Goal: Obtain resource: Download file/media

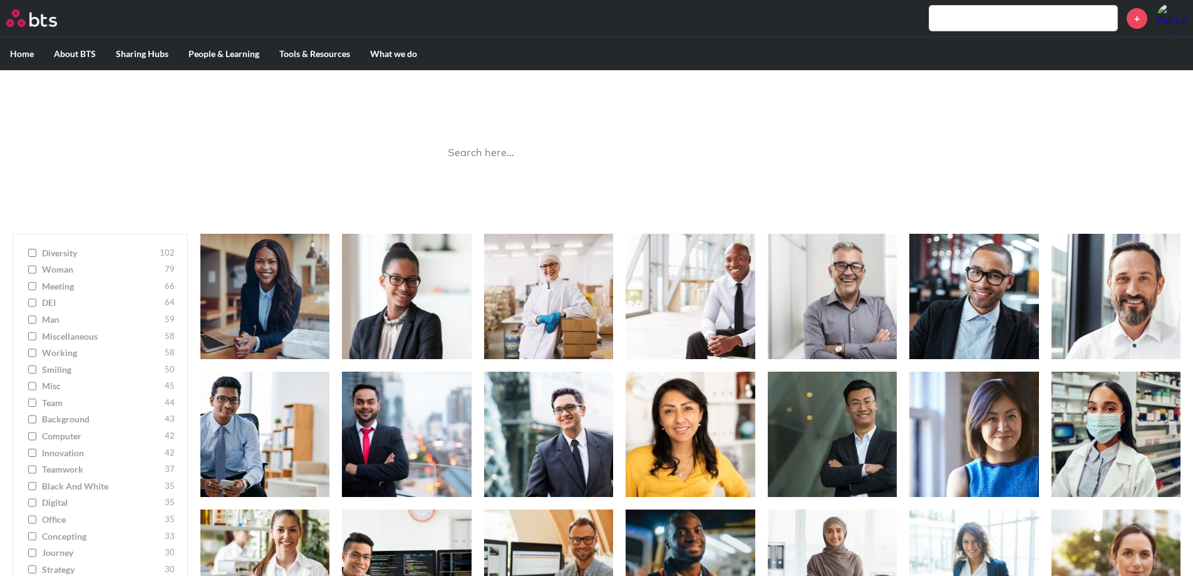
click at [472, 150] on input "search" at bounding box center [596, 153] width 313 height 33
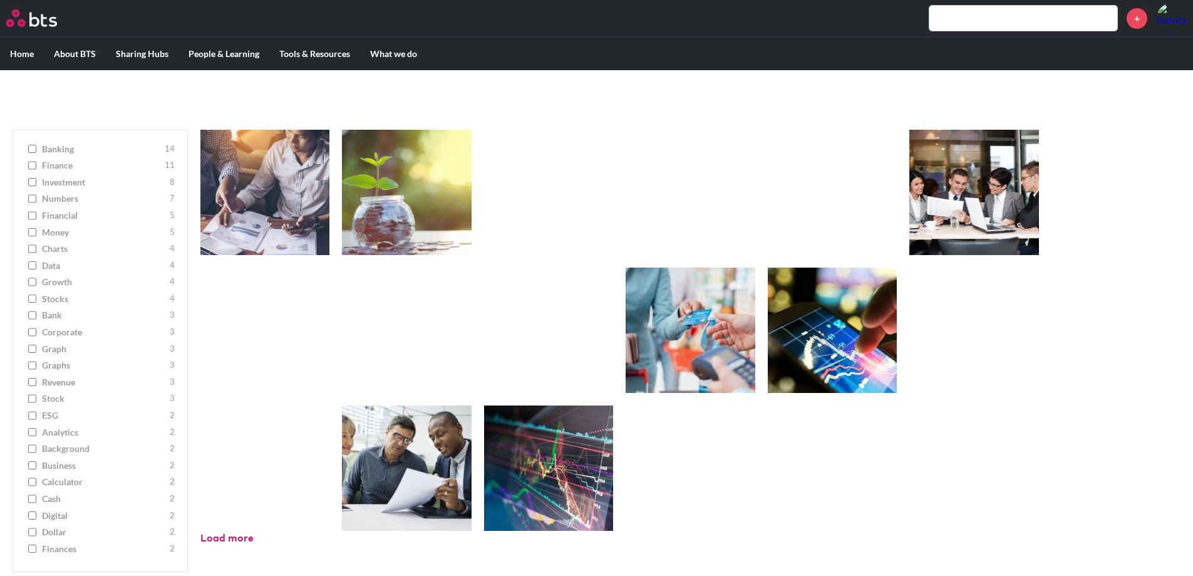
scroll to position [105, 0]
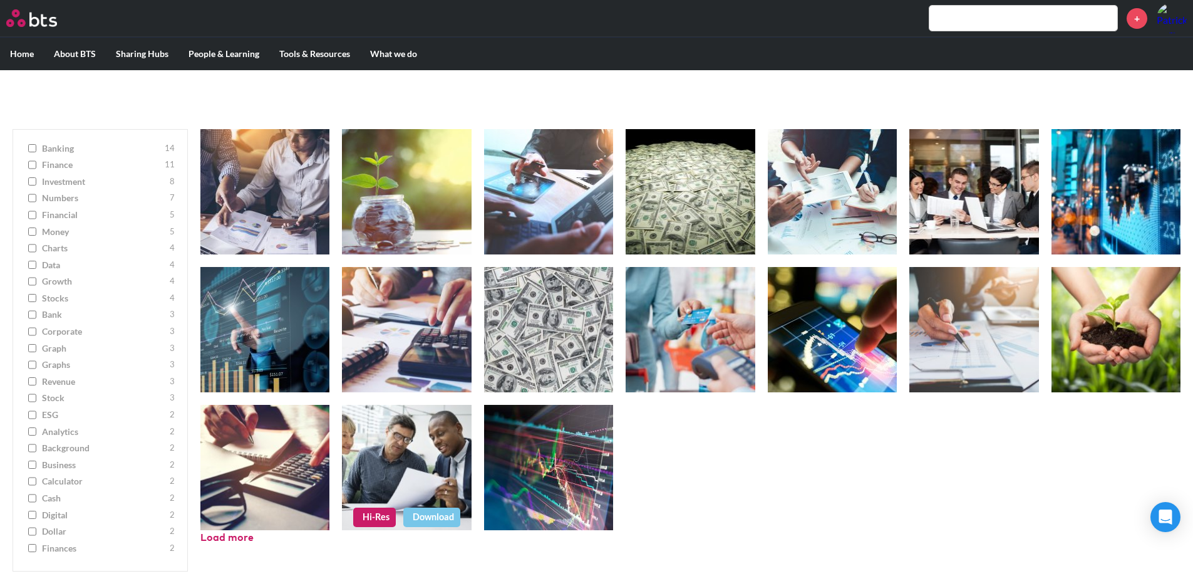
click at [373, 517] on link "Hi-Res" at bounding box center [374, 516] width 43 height 19
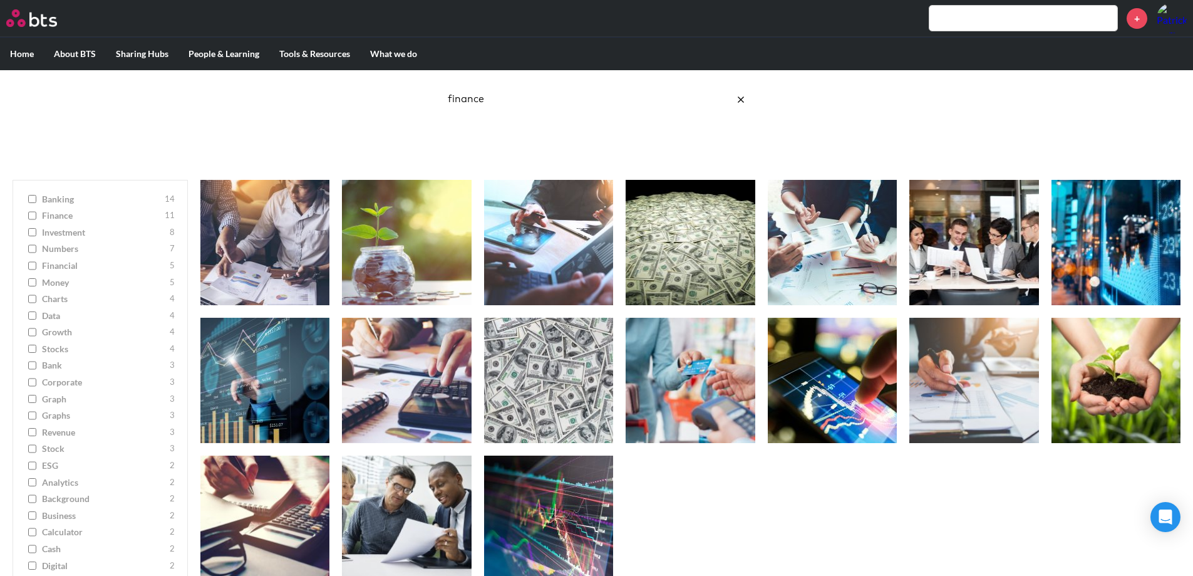
scroll to position [53, 0]
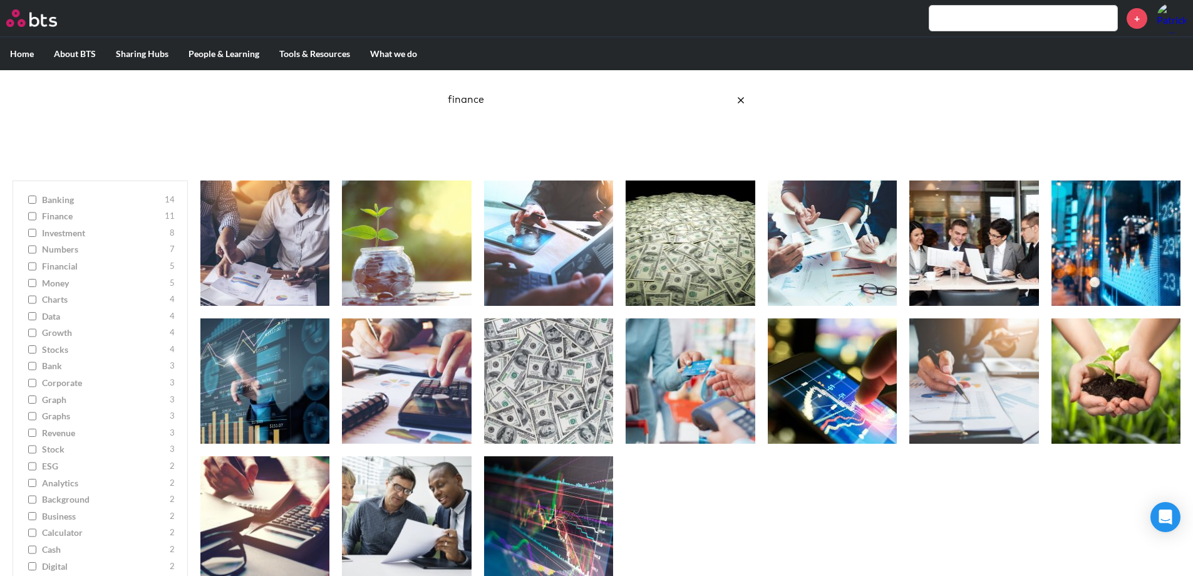
drag, startPoint x: 504, startPoint y: 105, endPoint x: 396, endPoint y: 97, distance: 108.0
click at [396, 97] on div "Image Gallery Best reusable photos in one place finance Ask a Question/Provide …" at bounding box center [596, 92] width 1193 height 151
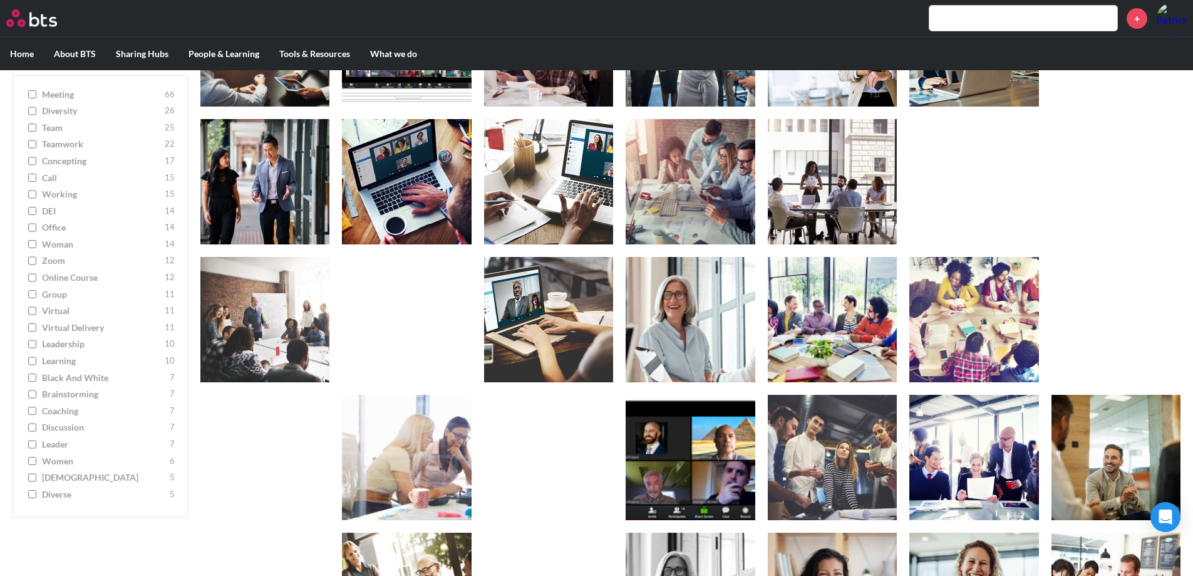
scroll to position [255, 0]
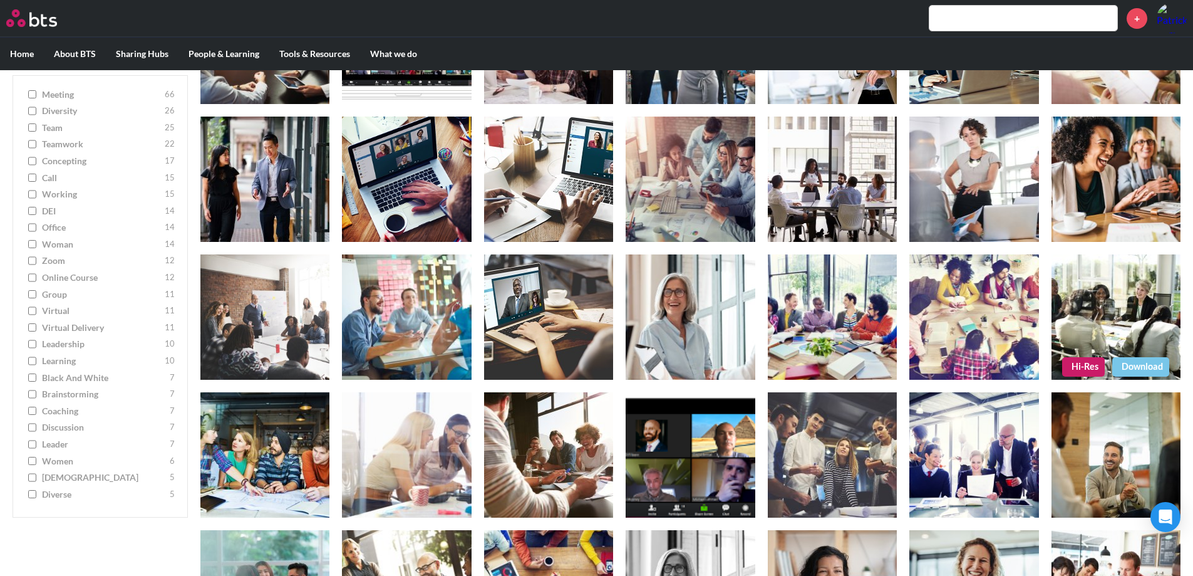
click at [1077, 364] on link "Hi-Res" at bounding box center [1083, 366] width 43 height 19
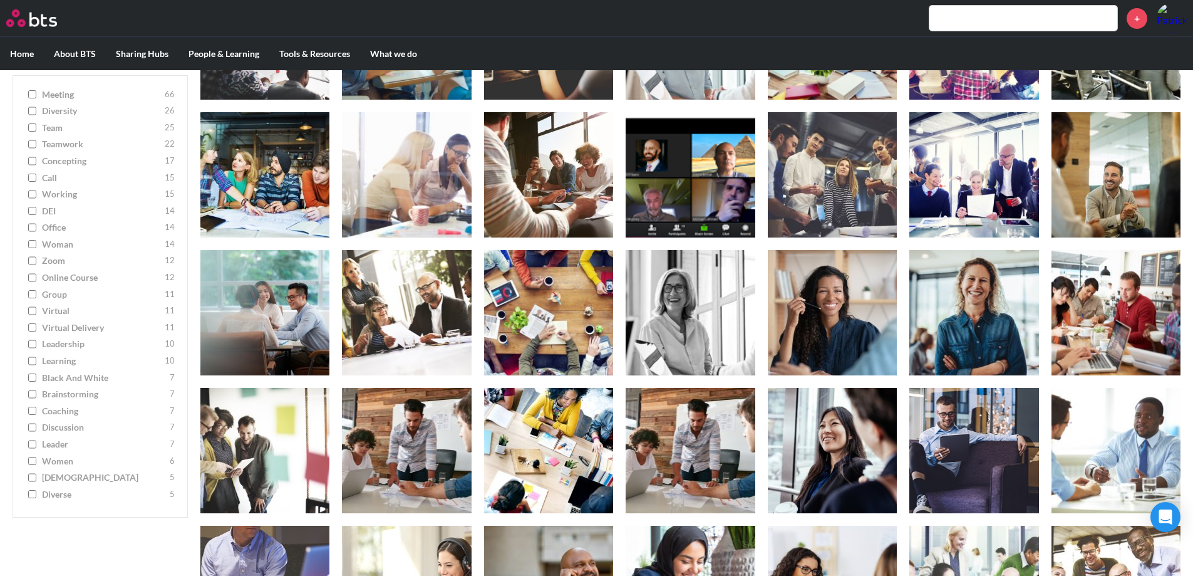
scroll to position [535, 0]
click at [234, 359] on link "Hi-Res" at bounding box center [233, 361] width 43 height 19
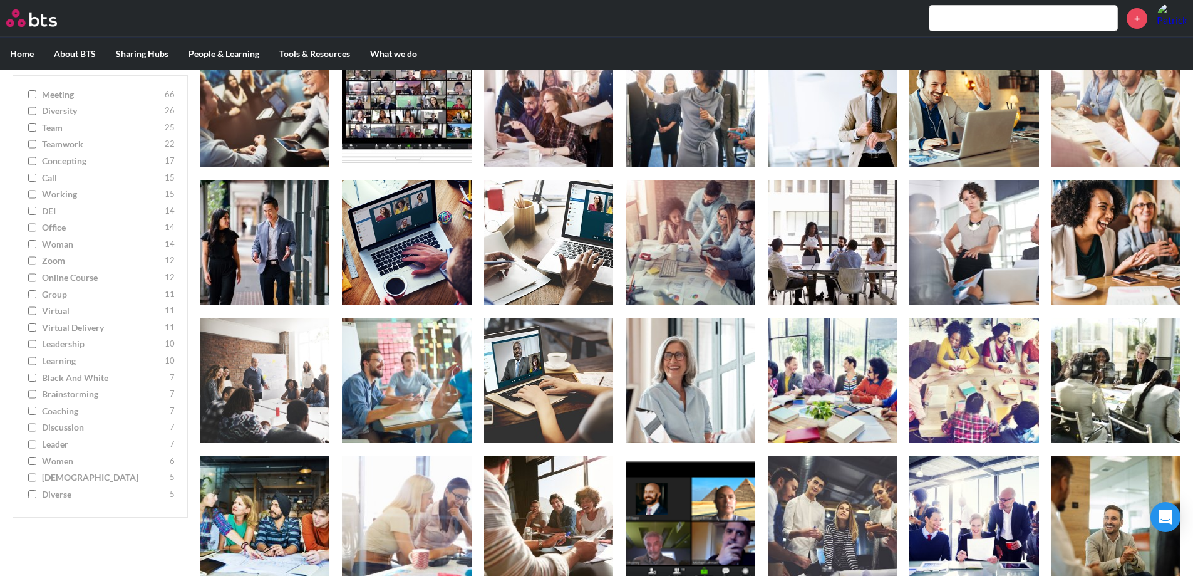
scroll to position [0, 0]
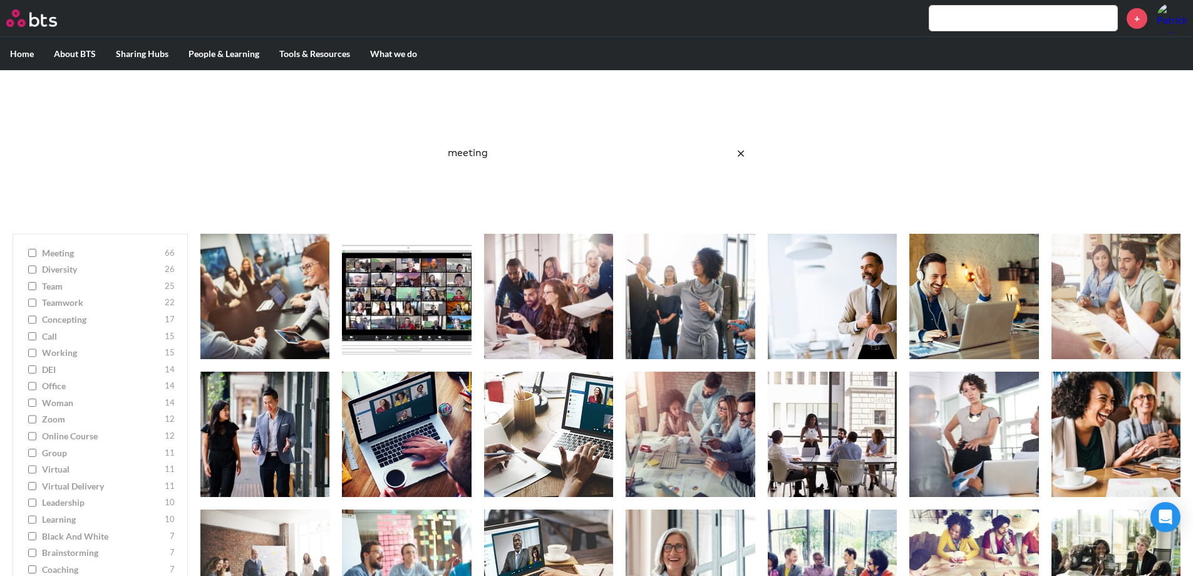
click at [510, 120] on p "Best reusable photos in one place" at bounding box center [597, 117] width 338 height 14
drag, startPoint x: 502, startPoint y: 152, endPoint x: 363, endPoint y: 138, distance: 140.3
click at [363, 138] on div "Image Gallery Best reusable photos in one place meeting Ask a Question/Provide …" at bounding box center [596, 145] width 1193 height 151
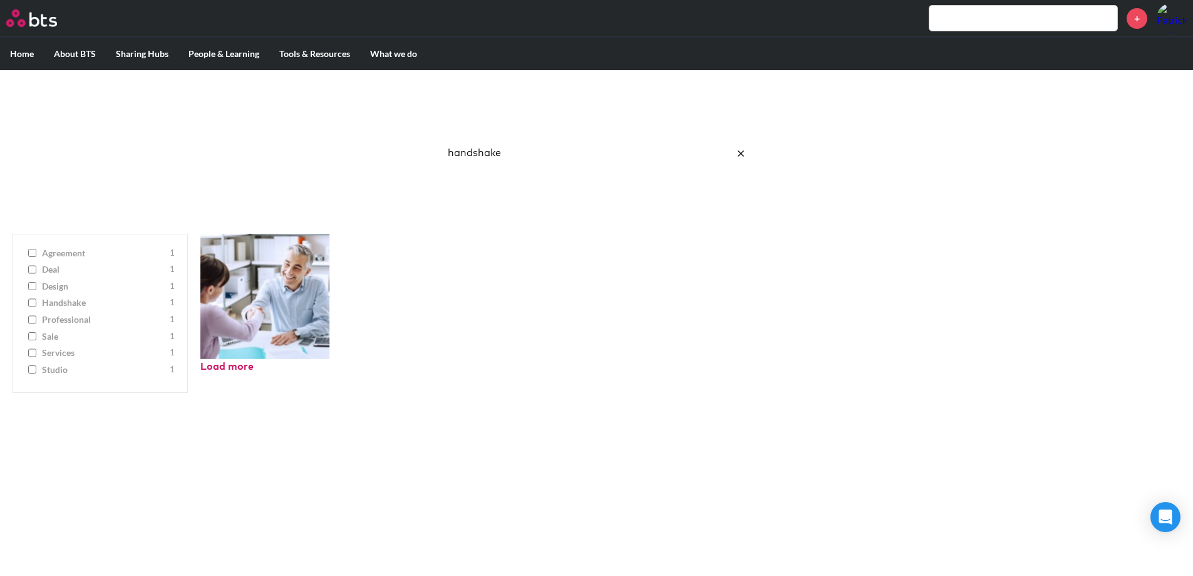
drag, startPoint x: 524, startPoint y: 154, endPoint x: 381, endPoint y: 145, distance: 143.1
click at [381, 145] on div "Image Gallery Best reusable photos in one place handshake Ask a Question/Provid…" at bounding box center [596, 145] width 1193 height 151
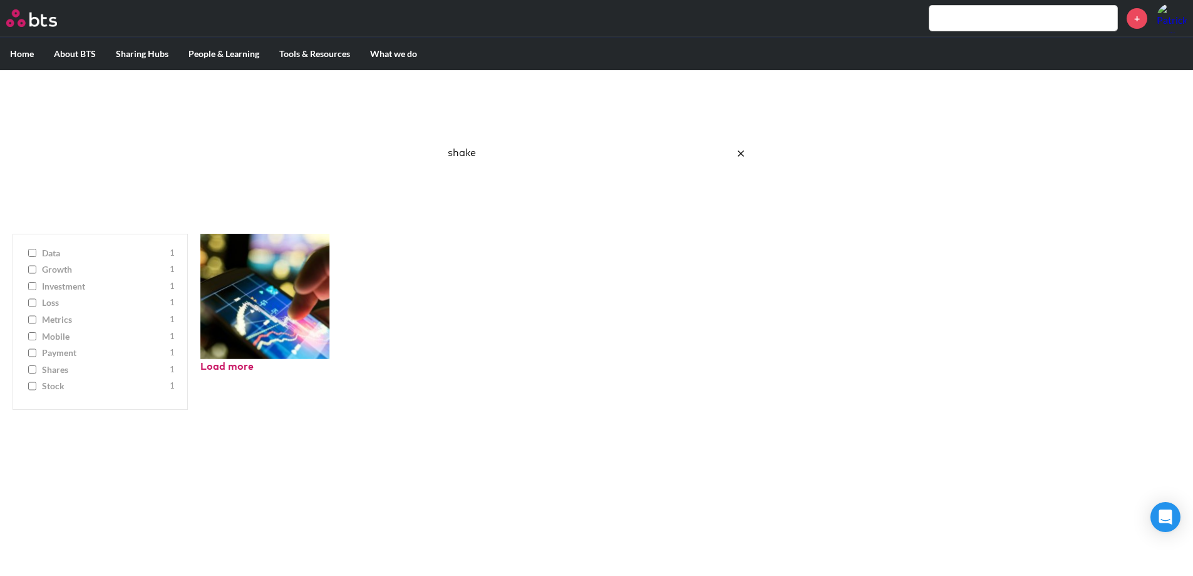
drag, startPoint x: 513, startPoint y: 158, endPoint x: 394, endPoint y: 157, distance: 119.0
click at [394, 157] on div "Image Gallery Best reusable photos in one place shake Ask a Question/Provide Fe…" at bounding box center [596, 145] width 1193 height 151
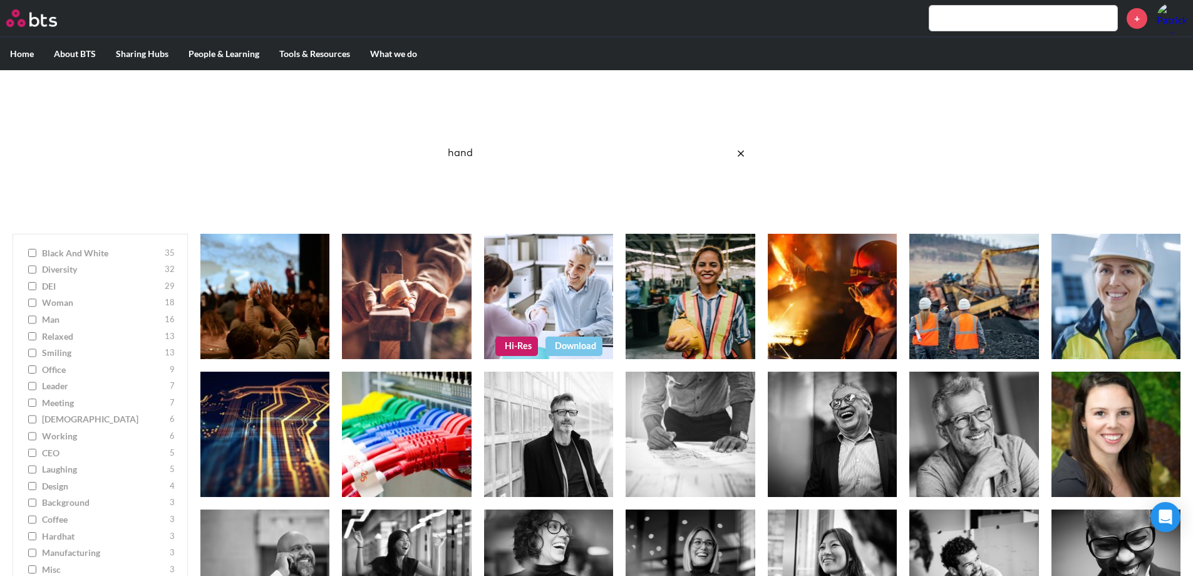
type input "hand"
click at [525, 348] on link "Hi-Res" at bounding box center [516, 345] width 43 height 19
